Goal: Task Accomplishment & Management: Manage account settings

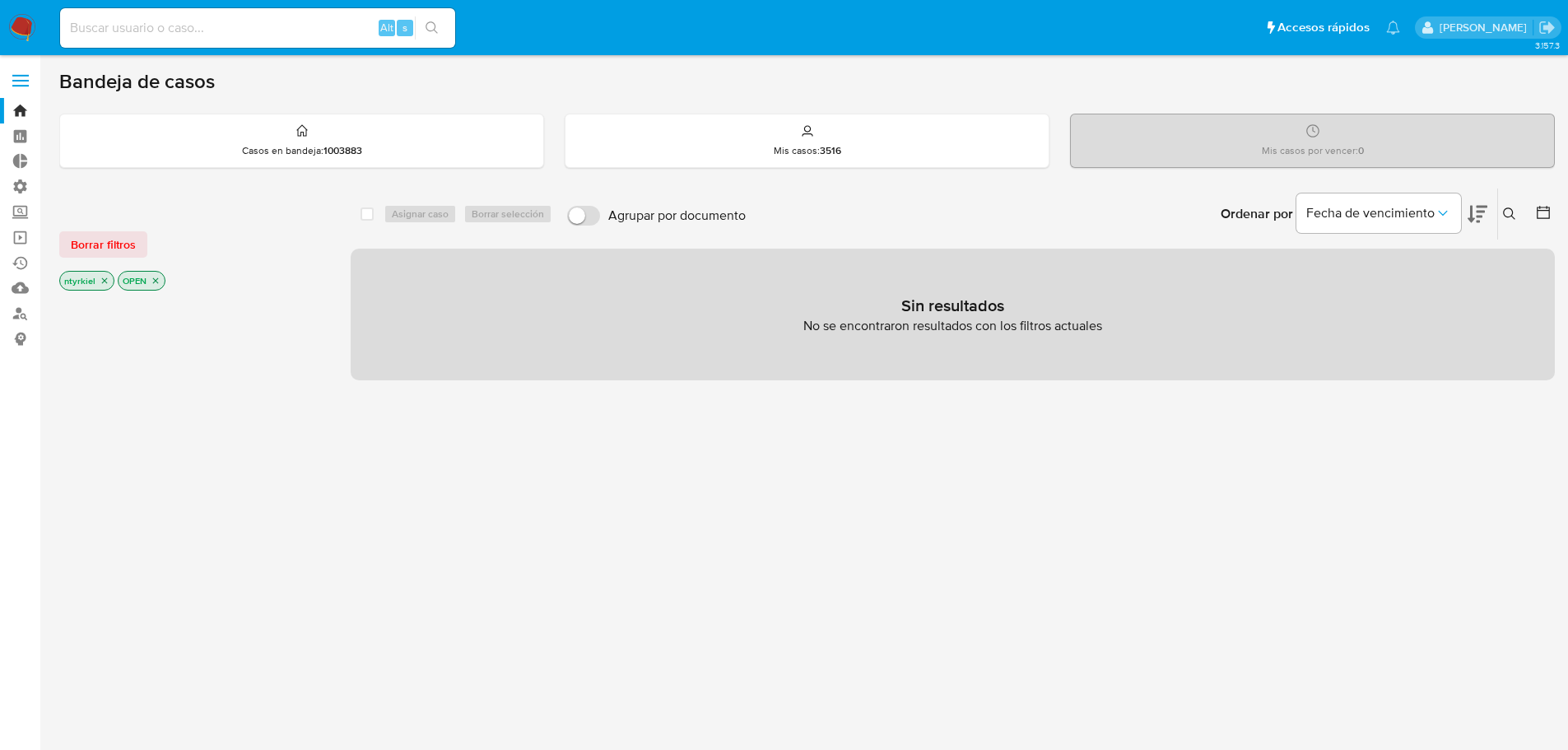
click at [24, 80] on span at bounding box center [20, 81] width 16 height 3
click at [0, 0] on input "checkbox" at bounding box center [0, 0] width 0 height 0
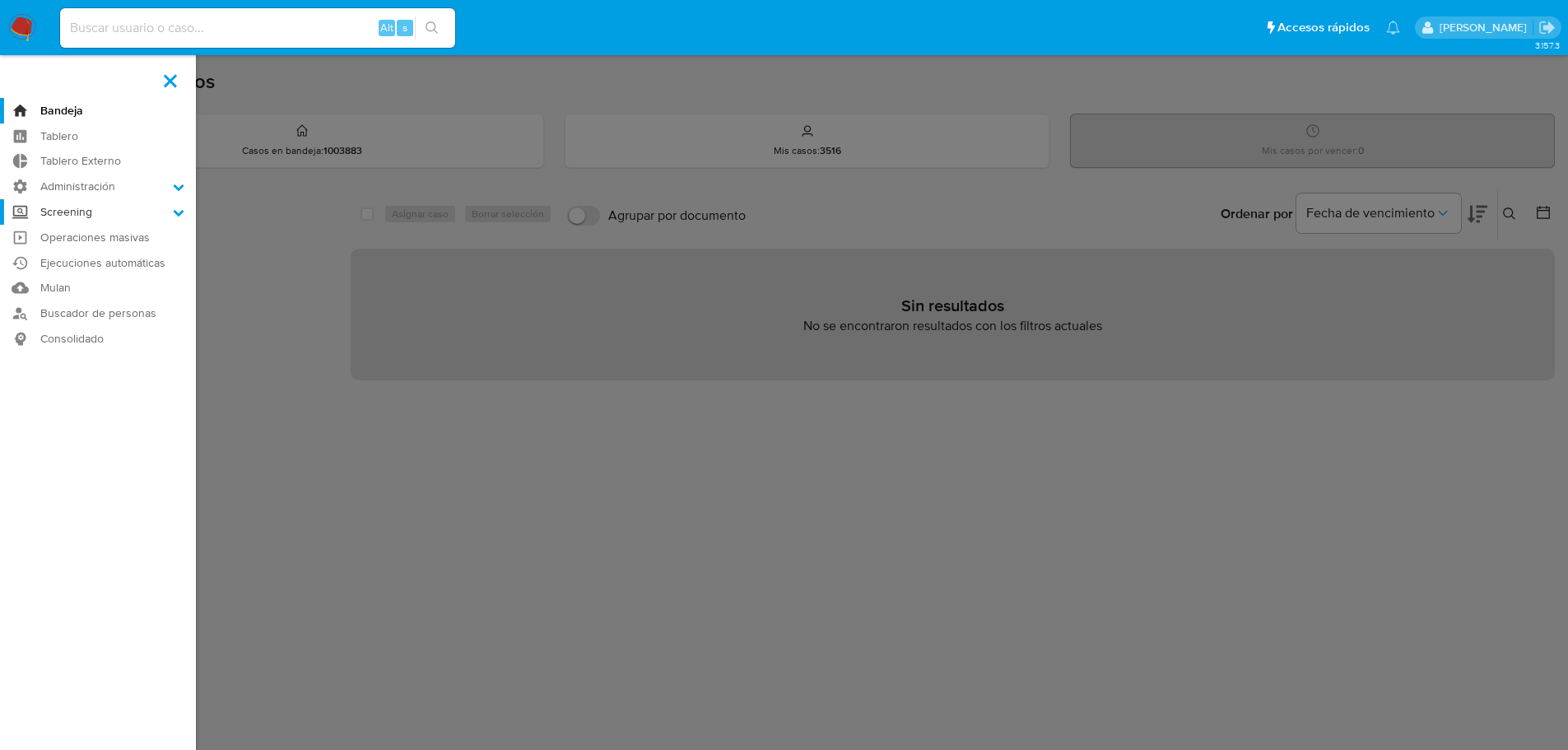
click at [71, 214] on label "Screening" at bounding box center [98, 212] width 196 height 25
click at [0, 0] on input "Screening" at bounding box center [0, 0] width 0 height 0
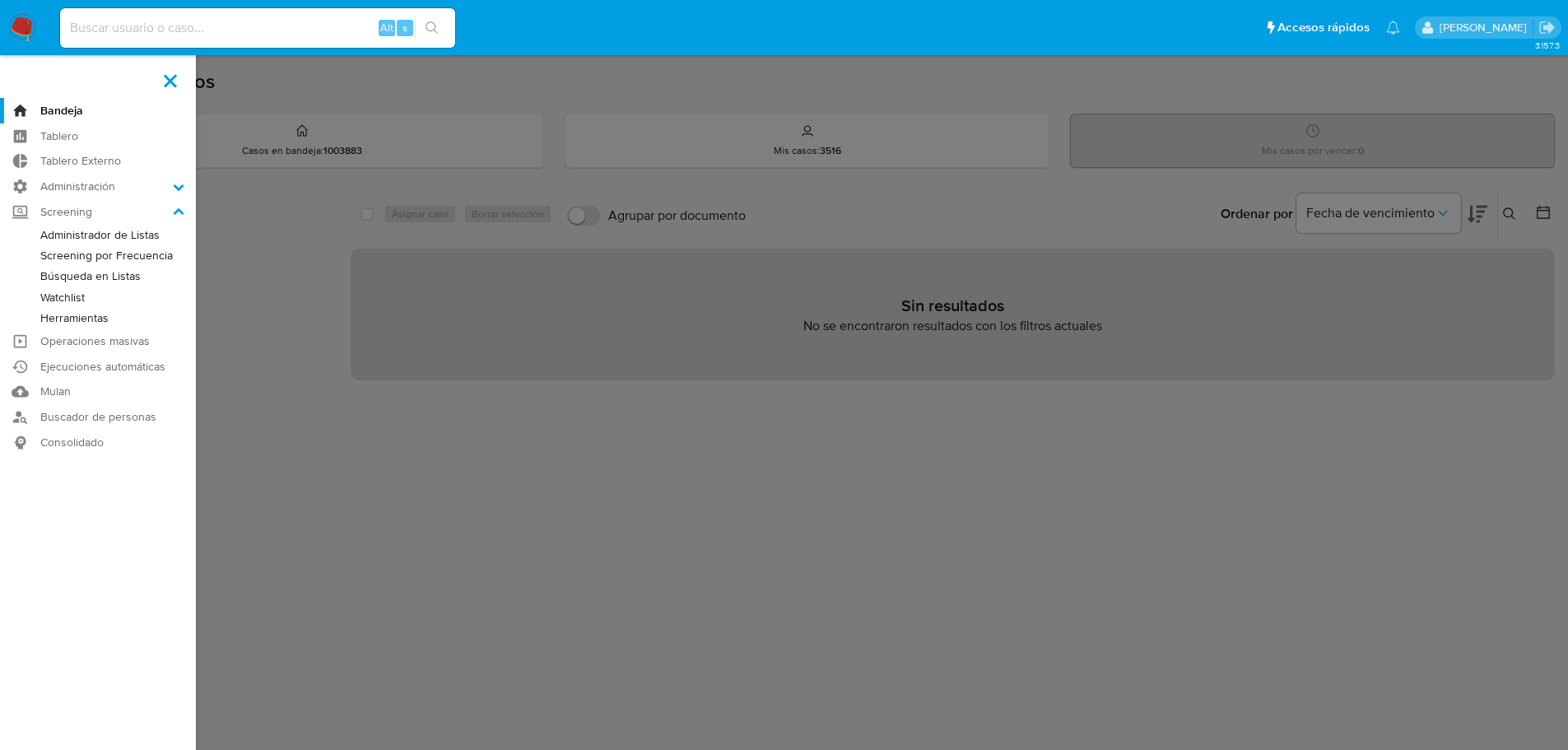
click at [86, 233] on link "Administrador de Listas" at bounding box center [98, 234] width 196 height 20
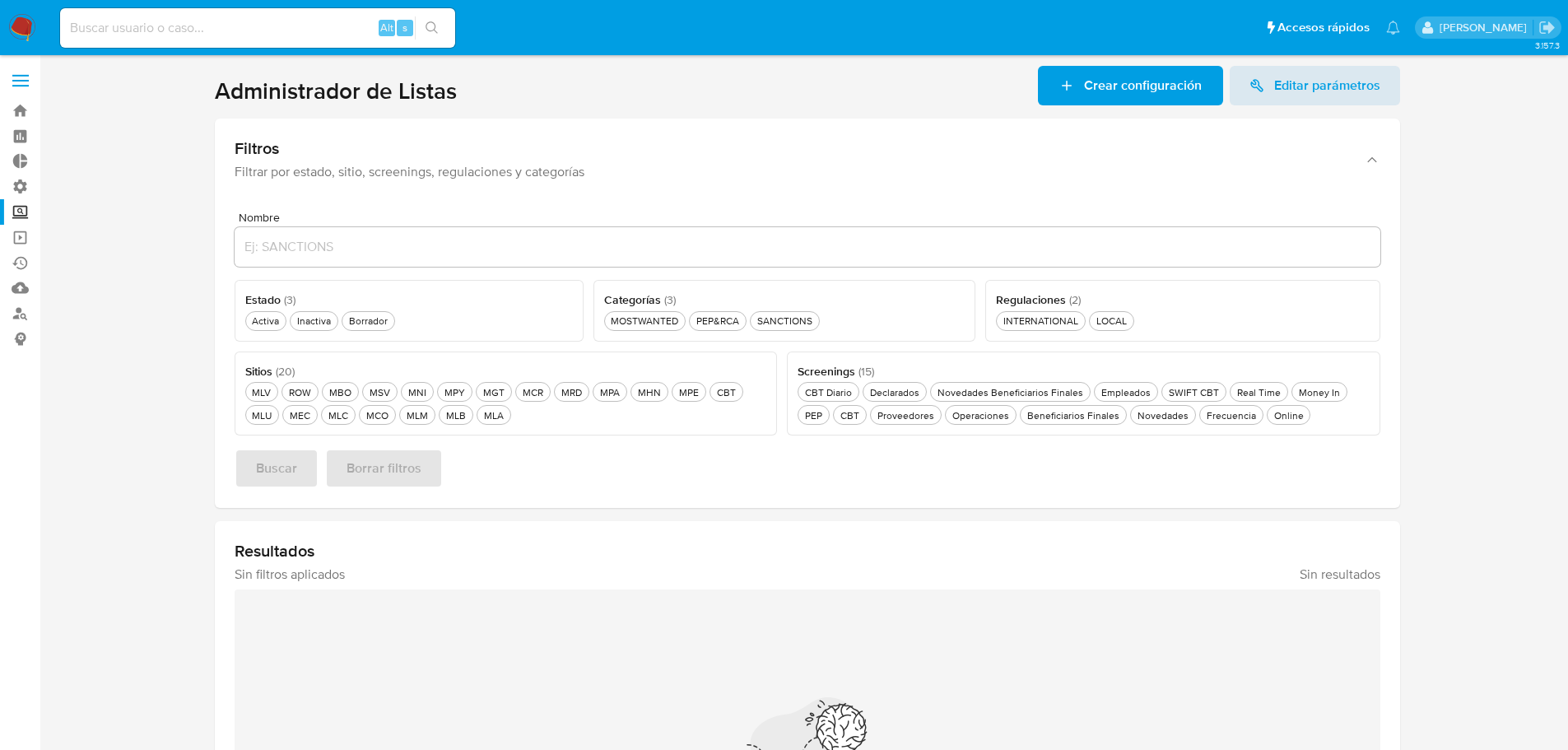
scroll to position [82, 0]
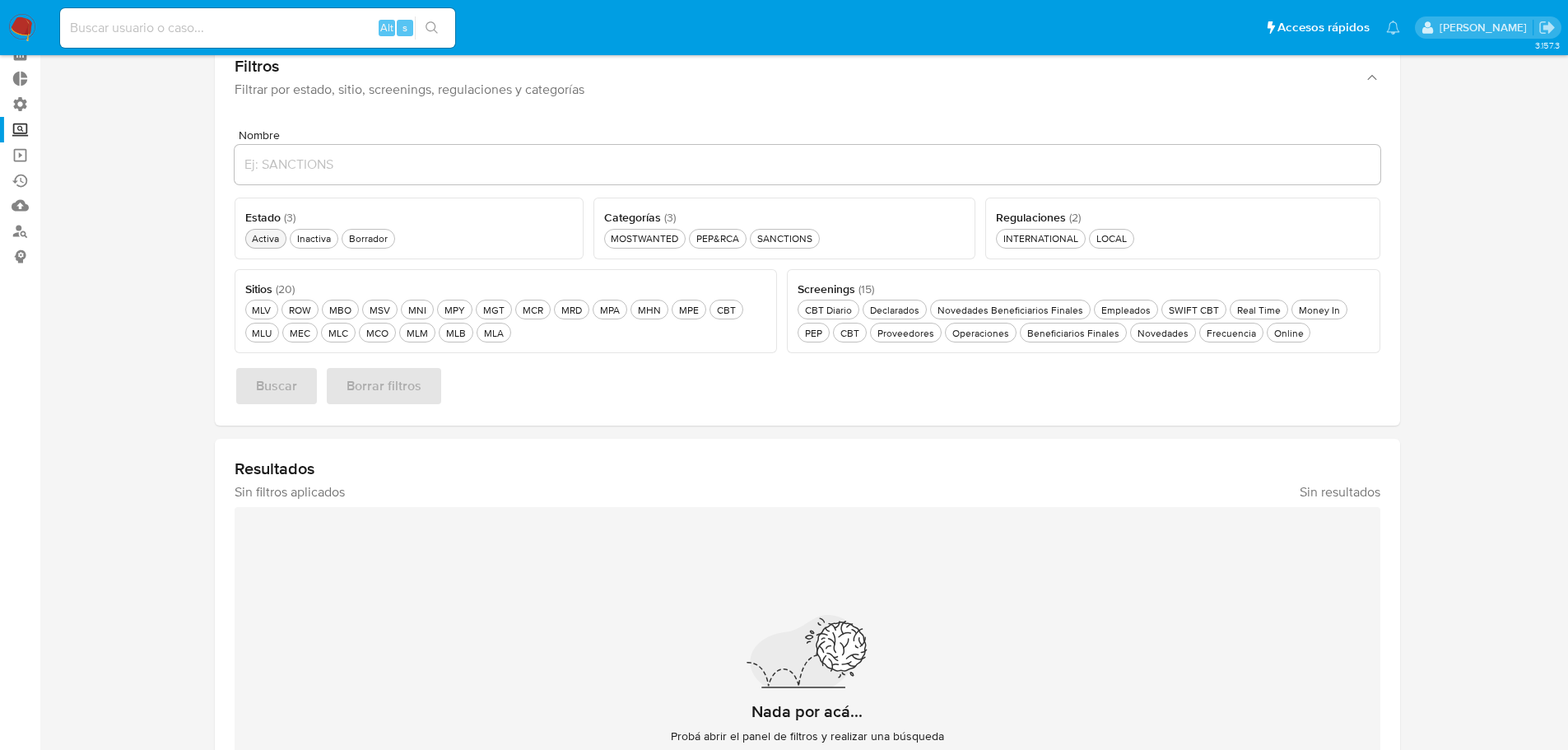
click at [262, 242] on div "Activa Activa" at bounding box center [265, 238] width 34 height 14
click at [807, 246] on button "SANCTIONS SANCTIONS" at bounding box center [784, 239] width 70 height 19
click at [378, 331] on div "MCO MCO" at bounding box center [377, 333] width 29 height 14
click at [289, 377] on span "Buscar" at bounding box center [277, 385] width 42 height 36
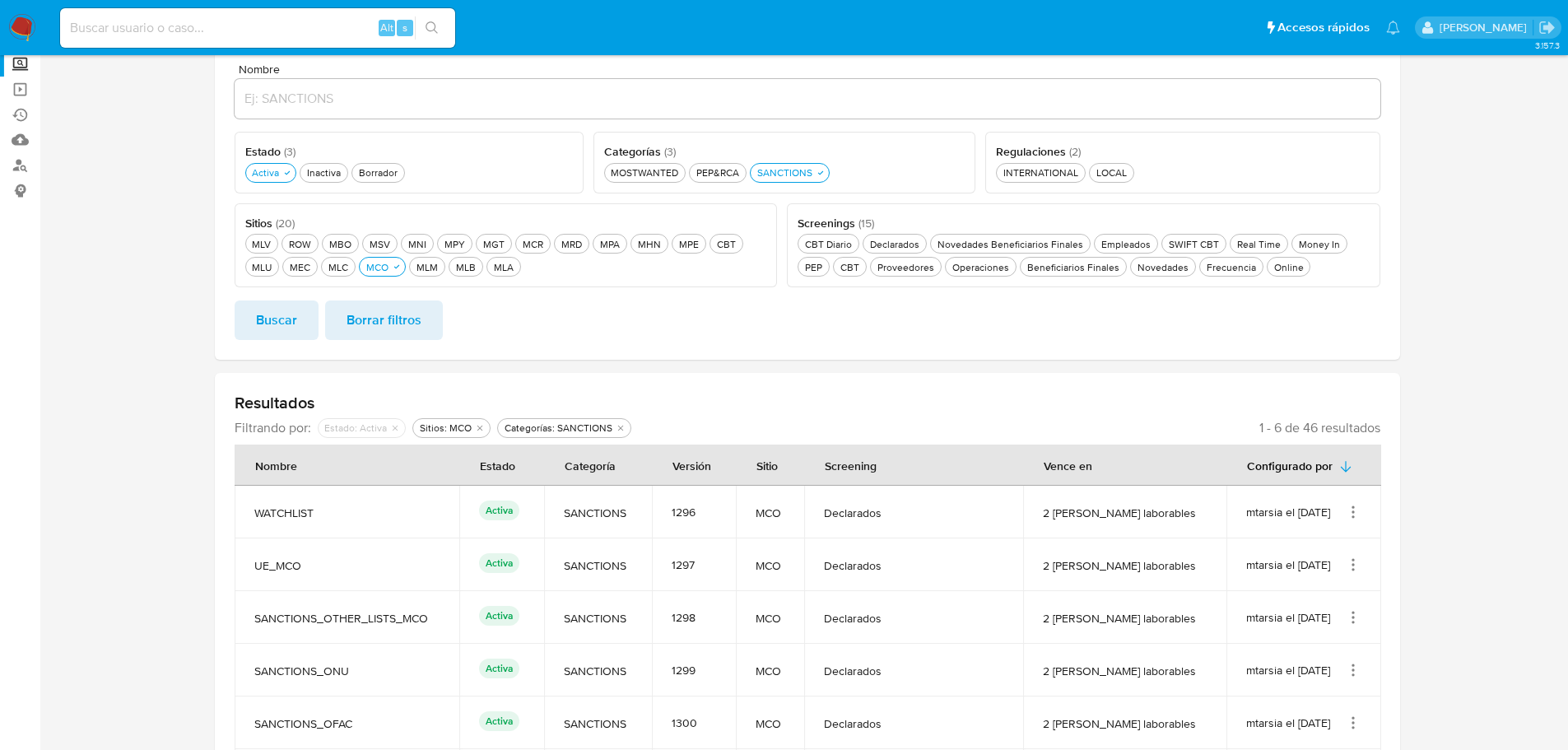
scroll to position [0, 0]
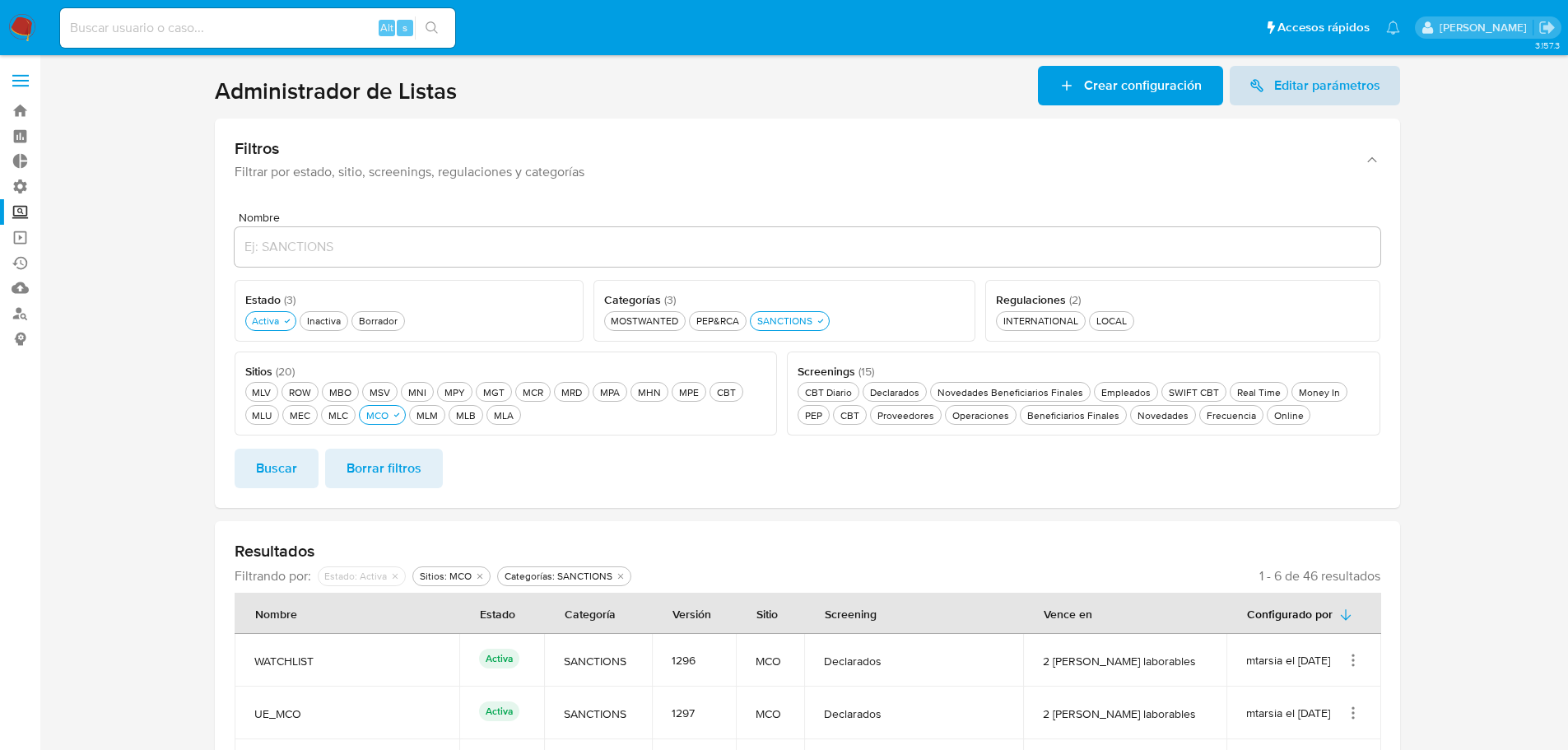
click at [1320, 83] on span "Editar parámetros" at bounding box center [1327, 85] width 106 height 40
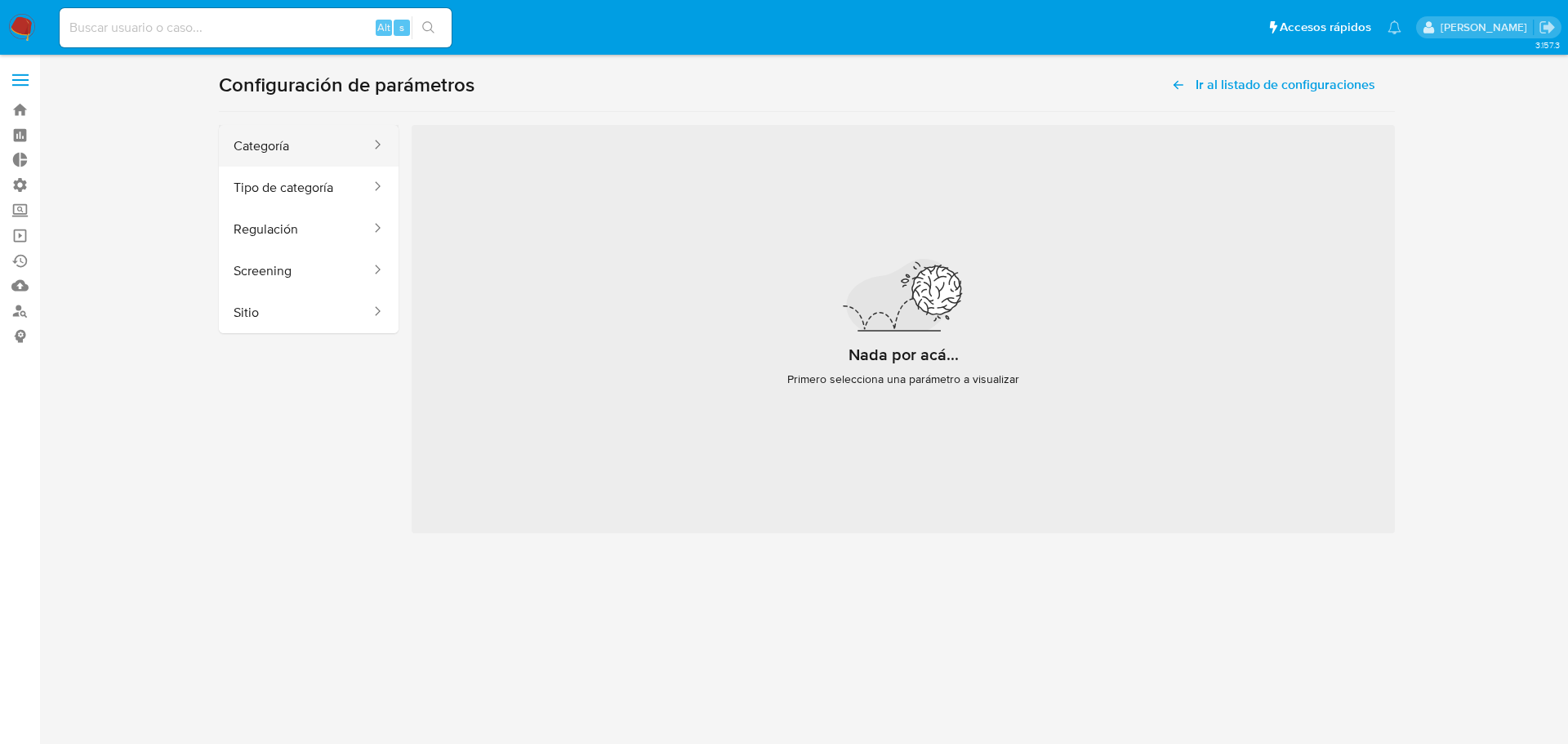
click at [254, 144] on button "Categoría" at bounding box center [296, 145] width 154 height 41
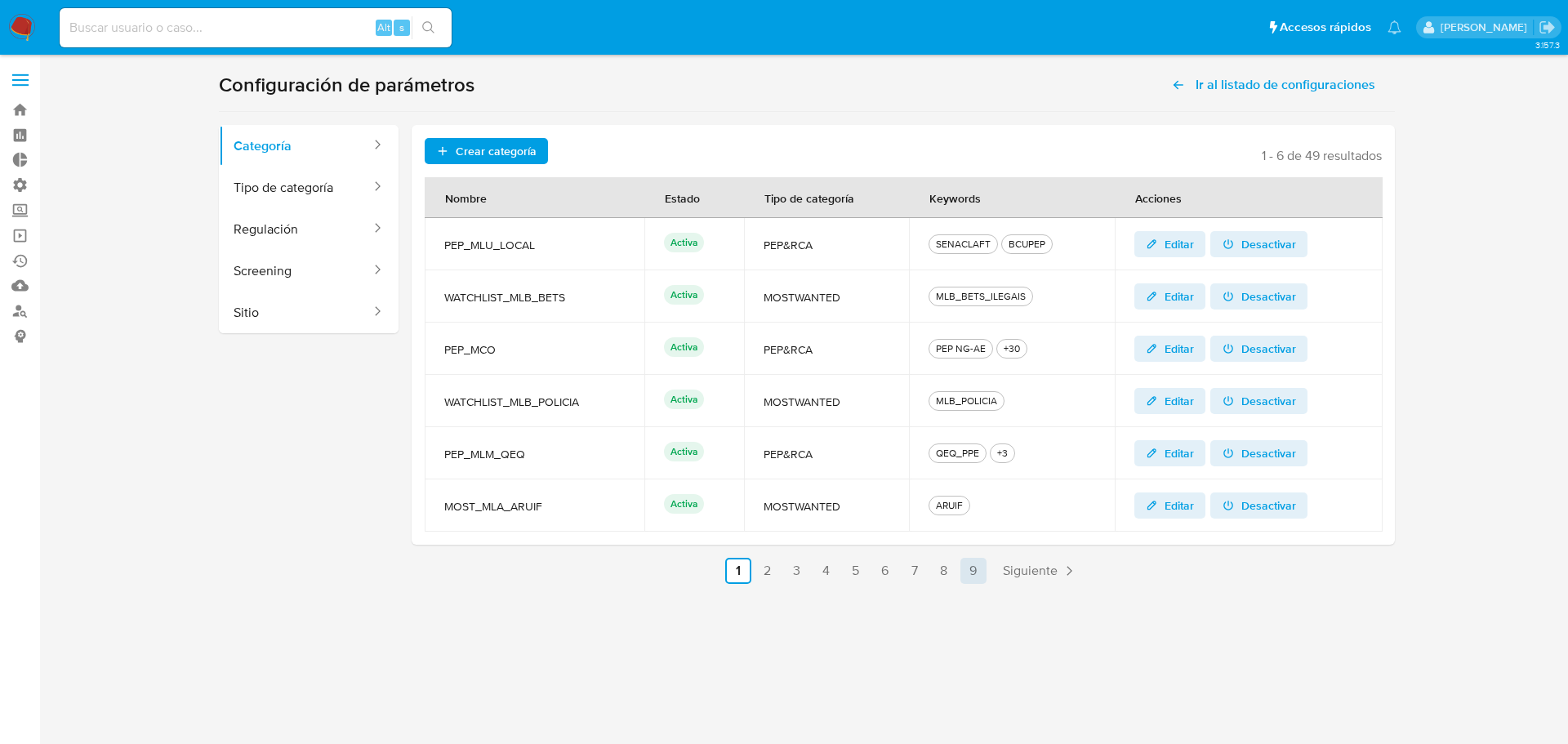
click at [974, 566] on link "9" at bounding box center [973, 570] width 26 height 26
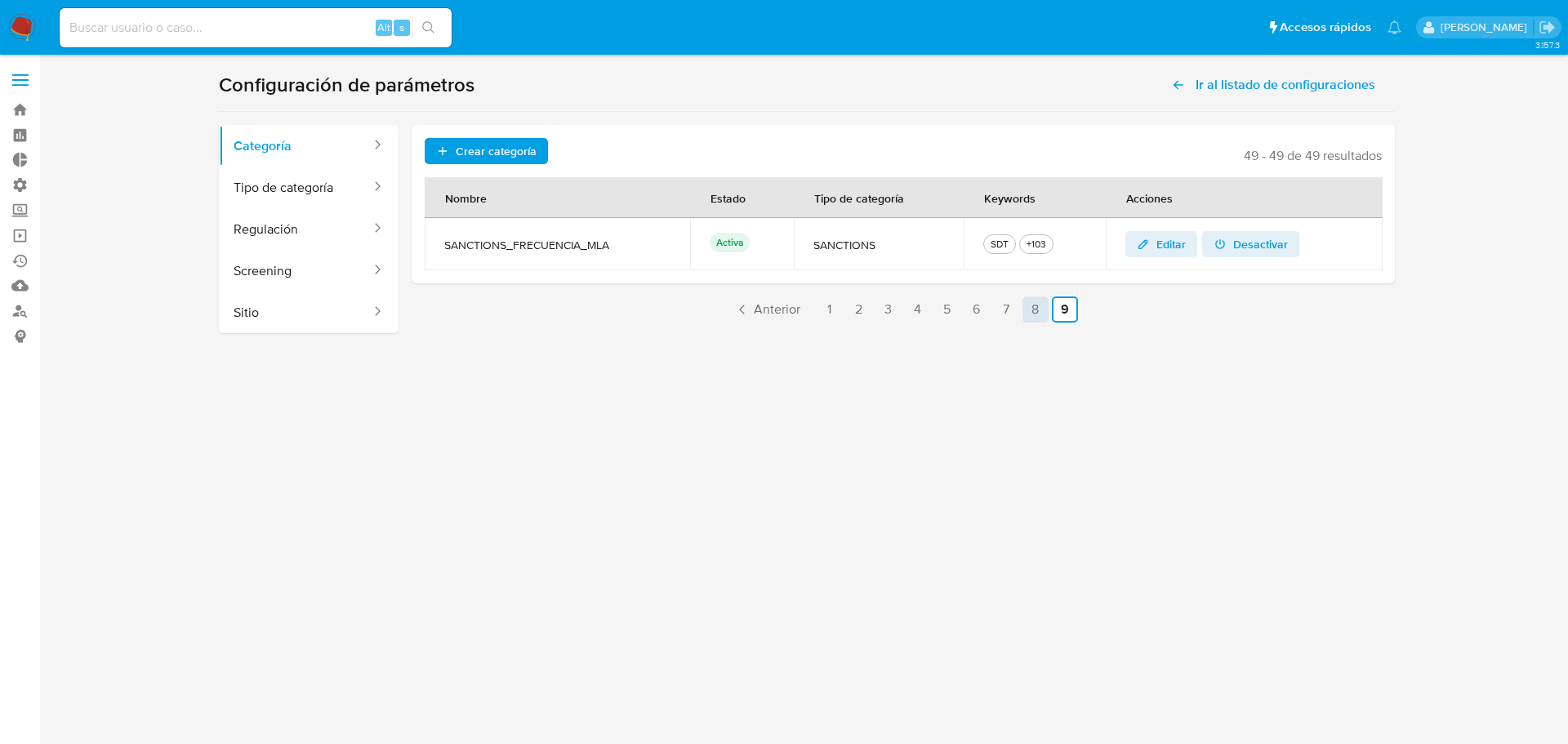
click at [1029, 311] on link "8" at bounding box center [1034, 309] width 26 height 26
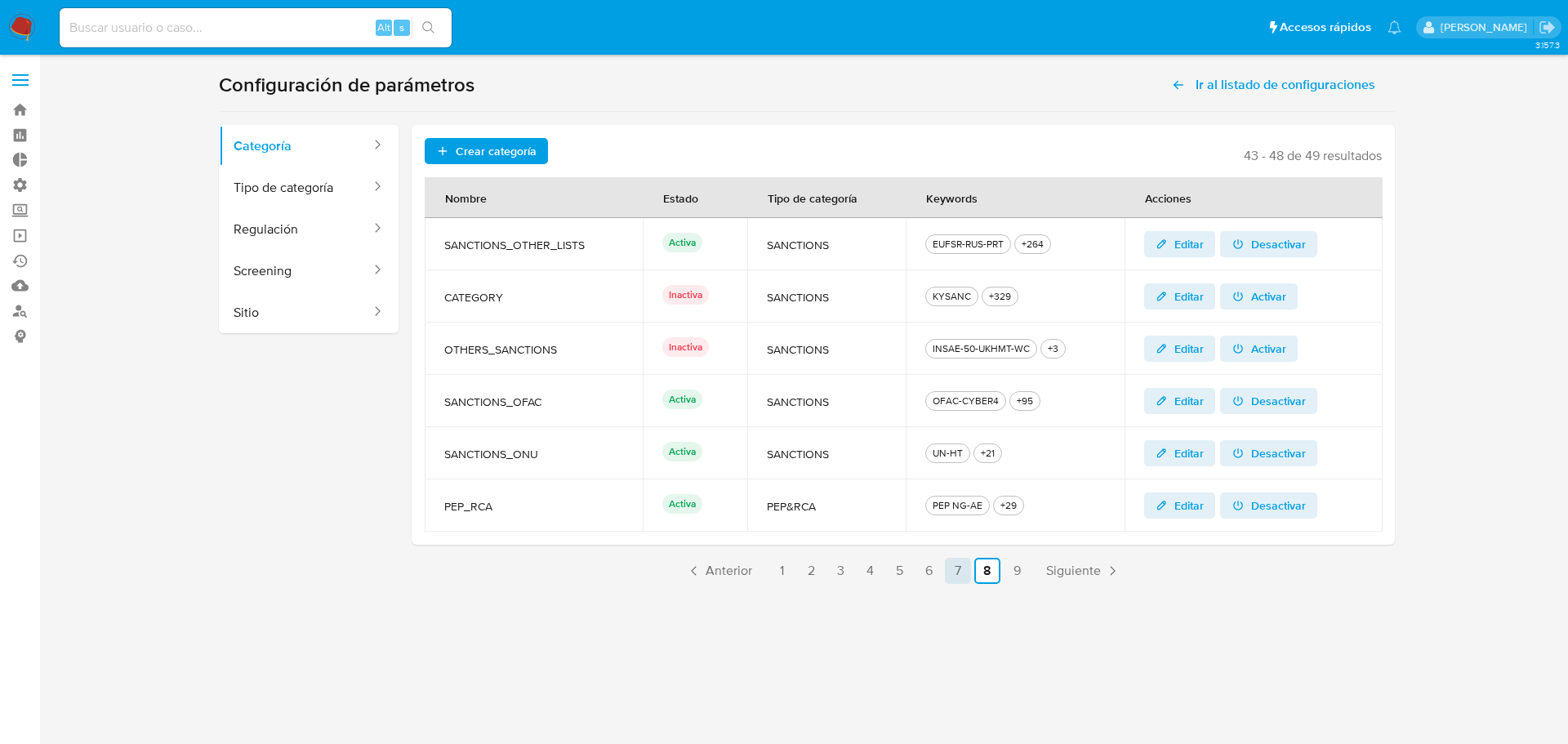
click at [958, 575] on link "7" at bounding box center [957, 570] width 26 height 26
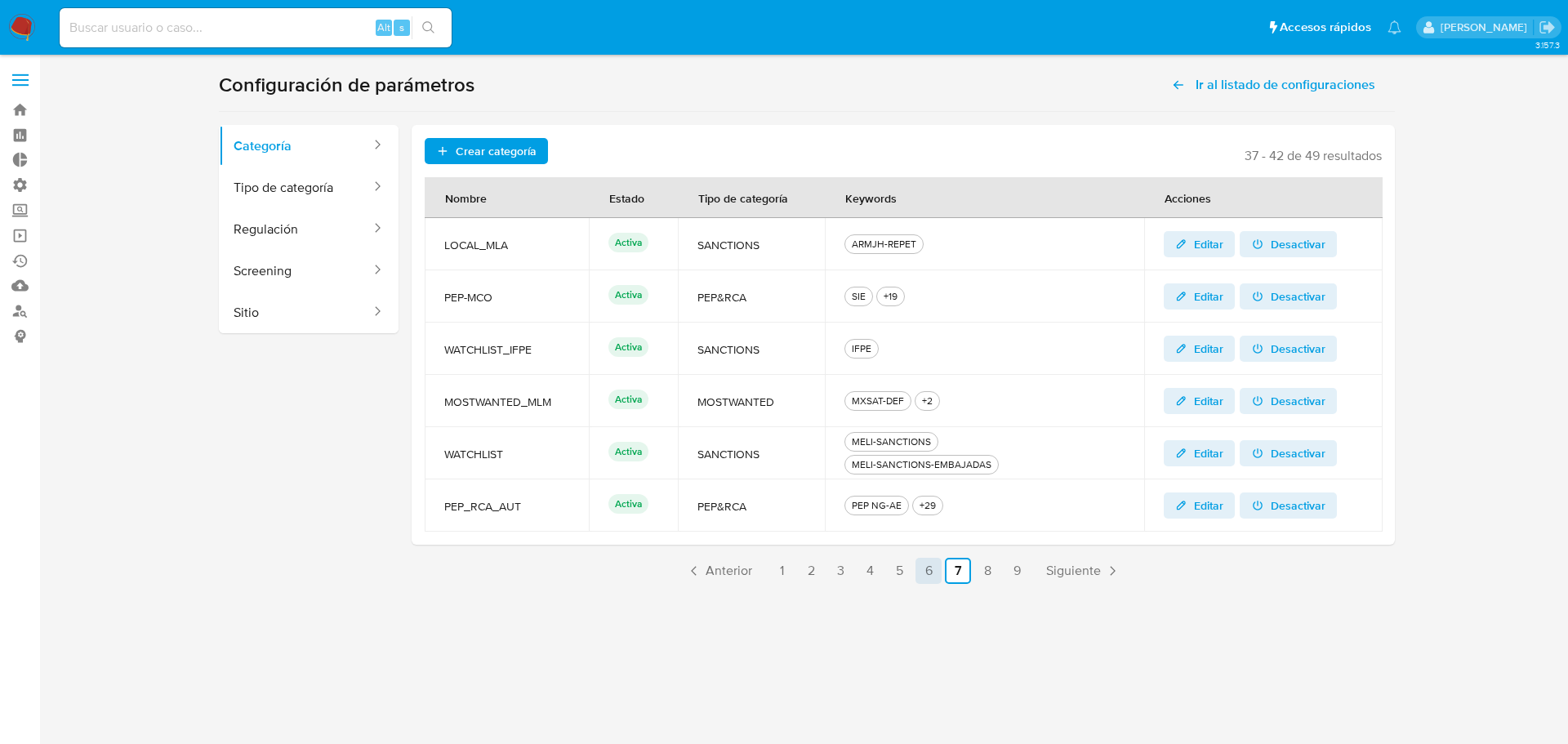
click at [930, 572] on link "6" at bounding box center [928, 570] width 26 height 26
